Goal: Task Accomplishment & Management: Manage account settings

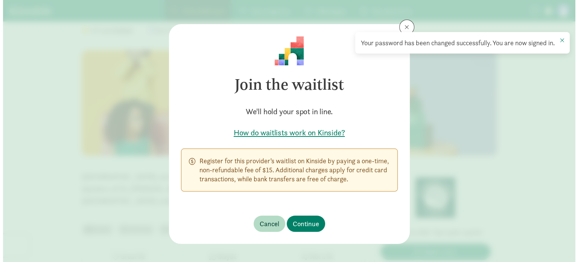
scroll to position [87, 0]
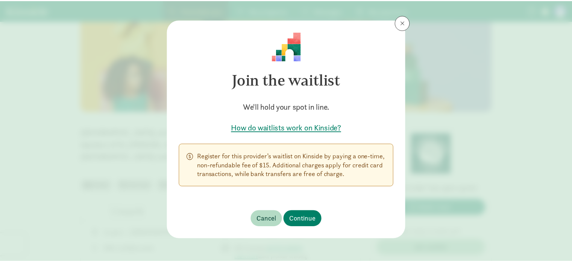
scroll to position [4, 0]
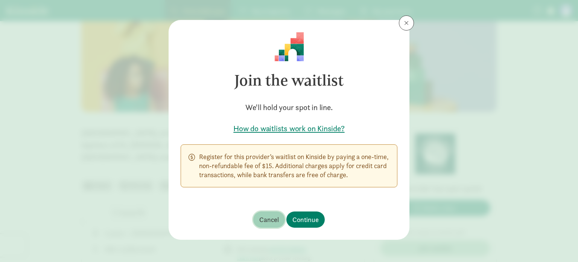
click at [275, 219] on span "Cancel" at bounding box center [269, 219] width 20 height 10
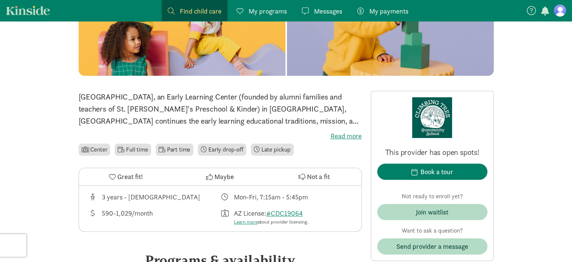
scroll to position [120, 0]
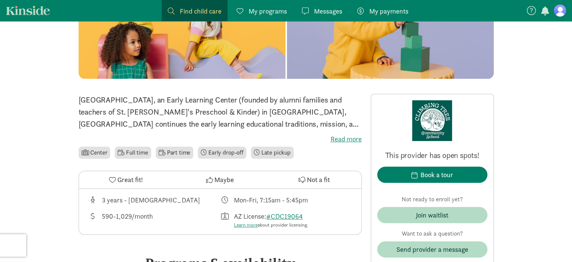
click at [315, 11] on span "Messages" at bounding box center [328, 11] width 28 height 10
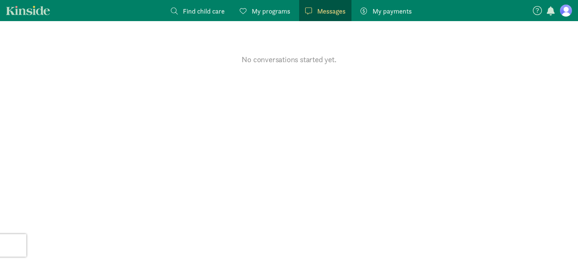
click at [242, 8] on span at bounding box center [243, 11] width 7 height 7
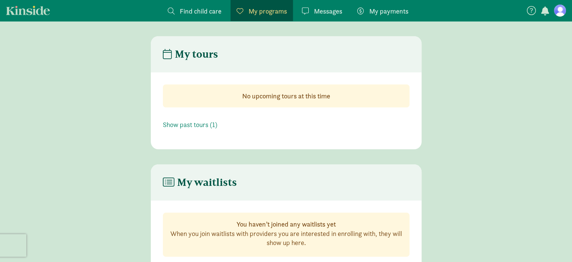
click at [323, 11] on span "Messages" at bounding box center [328, 11] width 28 height 10
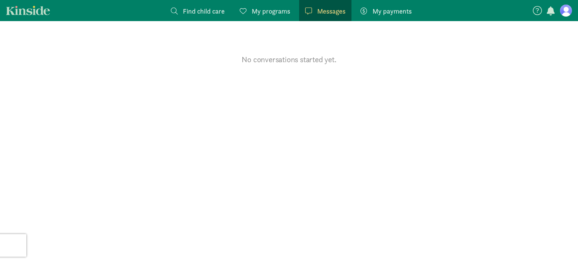
click at [569, 10] on figure at bounding box center [566, 11] width 12 height 12
